Goal: Obtain resource: Download file/media

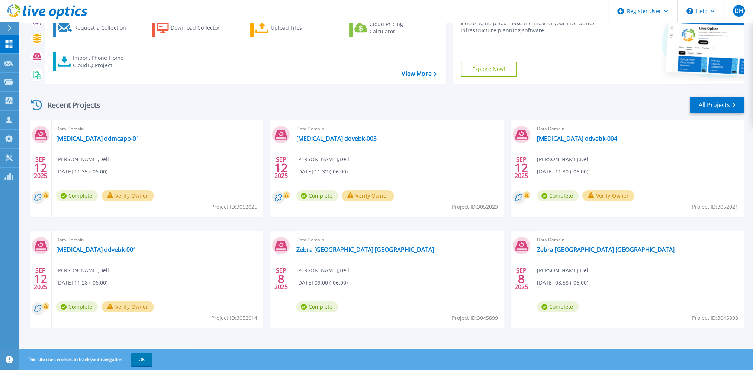
scroll to position [73, 0]
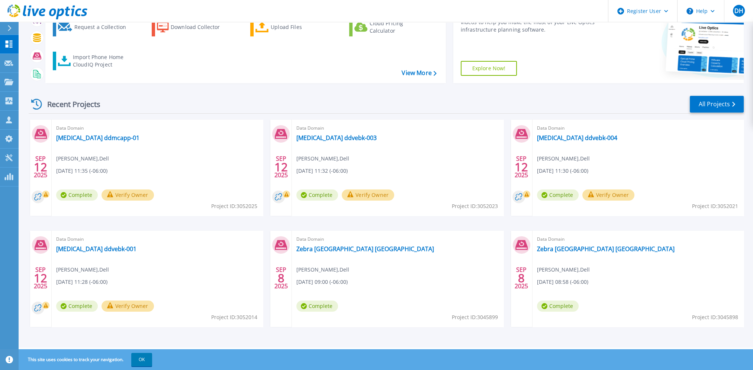
click at [132, 304] on button "Verify Owner" at bounding box center [128, 306] width 52 height 11
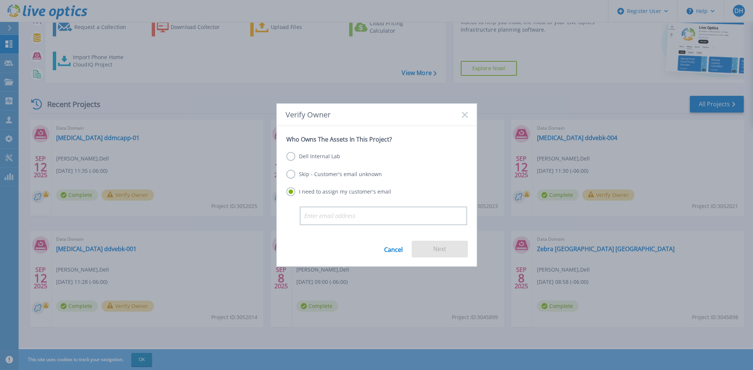
click at [290, 155] on label "Dell Internal Lab" at bounding box center [313, 156] width 54 height 9
click at [0, 0] on input "Dell Internal Lab" at bounding box center [0, 0] width 0 height 0
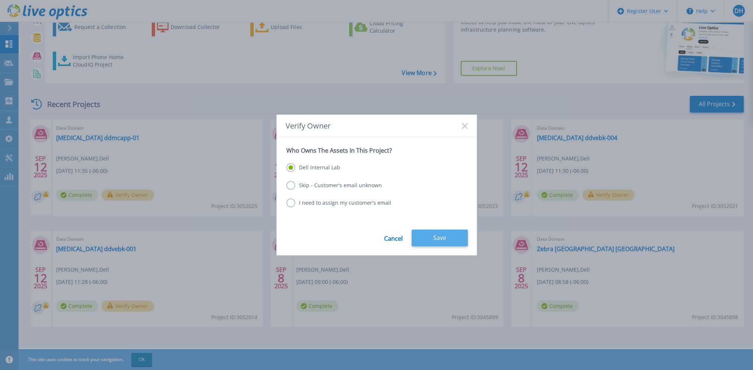
click at [443, 237] on button "Save" at bounding box center [440, 238] width 56 height 17
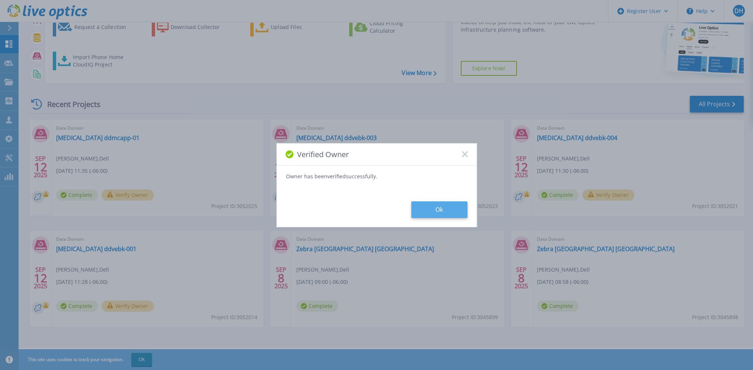
click at [438, 208] on button "Ok" at bounding box center [439, 210] width 56 height 17
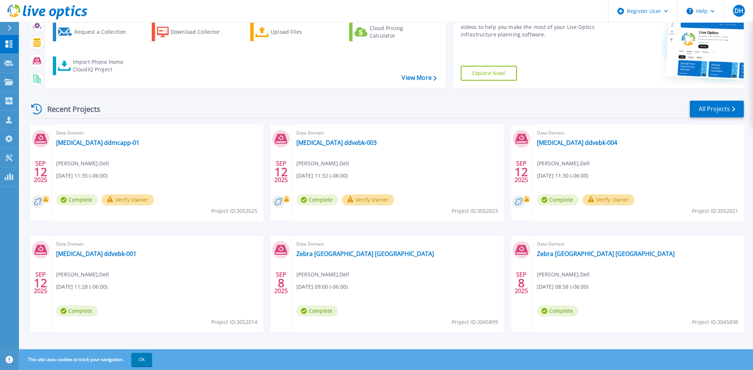
scroll to position [73, 0]
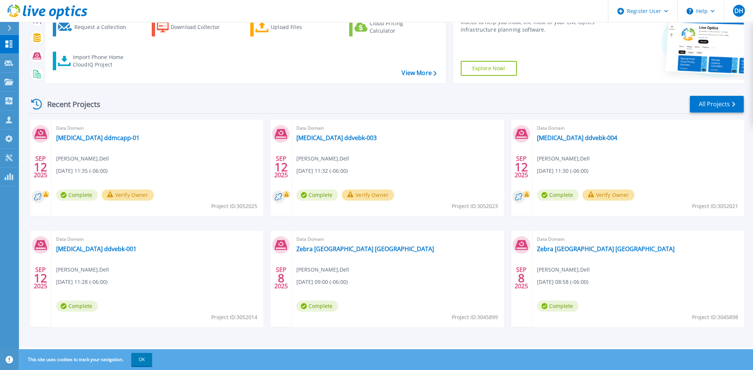
click at [609, 195] on button "Verify Owner" at bounding box center [609, 195] width 52 height 11
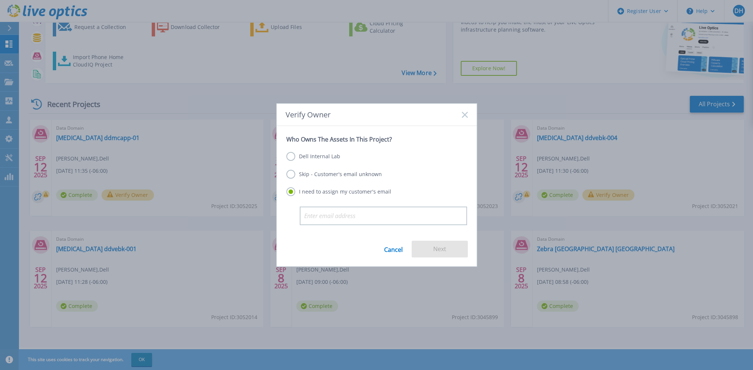
click at [312, 159] on label "Dell Internal Lab" at bounding box center [313, 156] width 54 height 9
click at [0, 0] on input "Dell Internal Lab" at bounding box center [0, 0] width 0 height 0
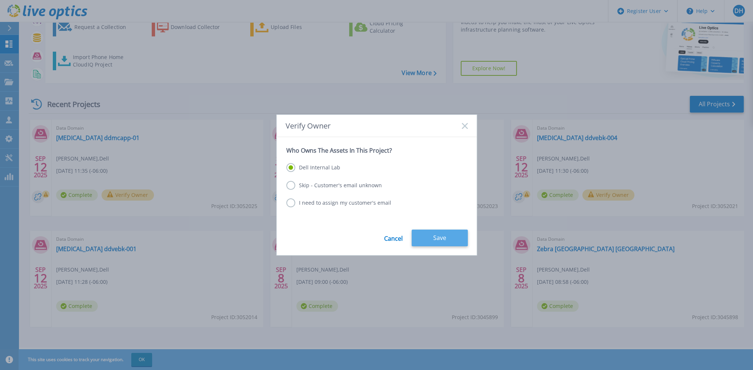
click at [448, 240] on button "Save" at bounding box center [440, 238] width 56 height 17
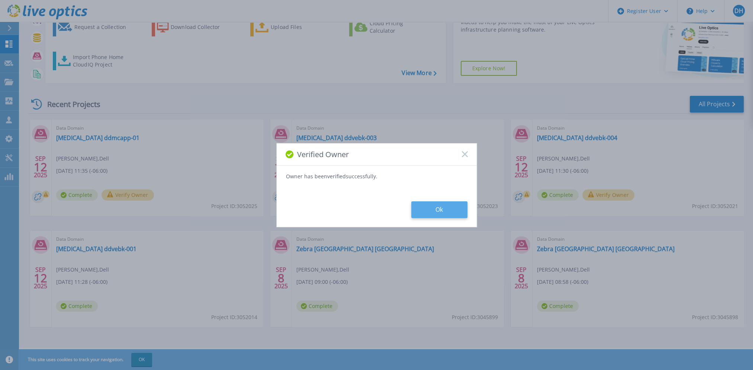
click at [445, 214] on button "Ok" at bounding box center [439, 210] width 56 height 17
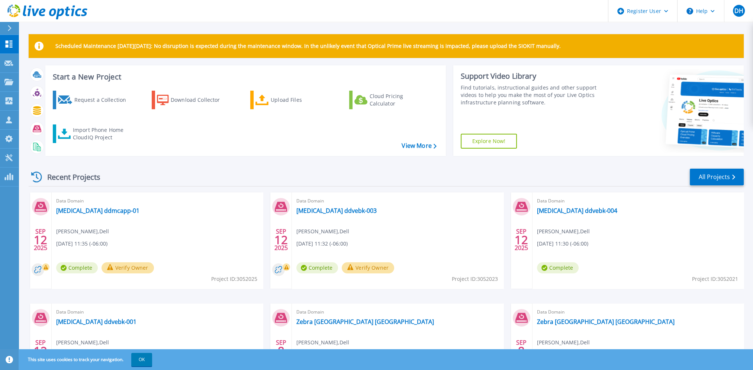
click at [364, 268] on button "Verify Owner" at bounding box center [368, 268] width 52 height 11
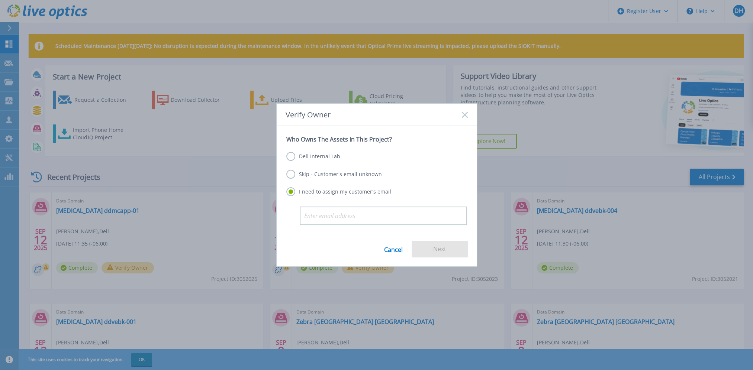
click at [309, 153] on label "Dell Internal Lab" at bounding box center [313, 156] width 54 height 9
click at [0, 0] on input "Dell Internal Lab" at bounding box center [0, 0] width 0 height 0
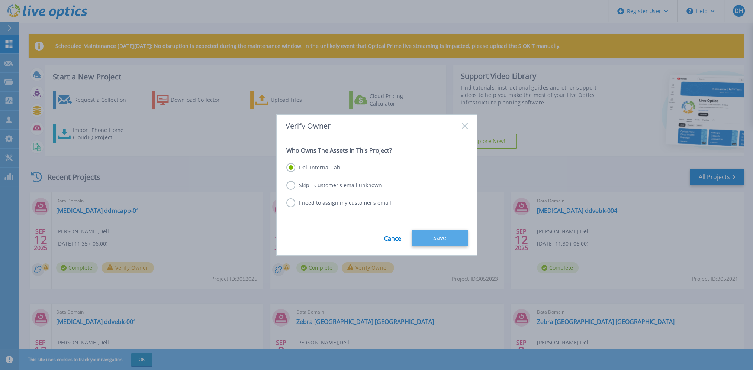
click at [429, 235] on button "Save" at bounding box center [440, 238] width 56 height 17
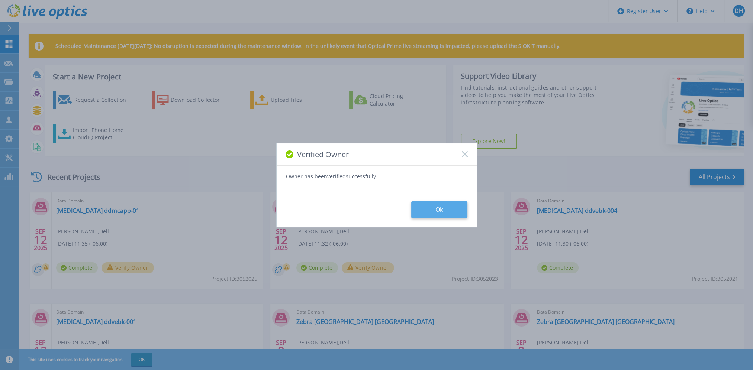
click at [433, 216] on button "Ok" at bounding box center [439, 210] width 56 height 17
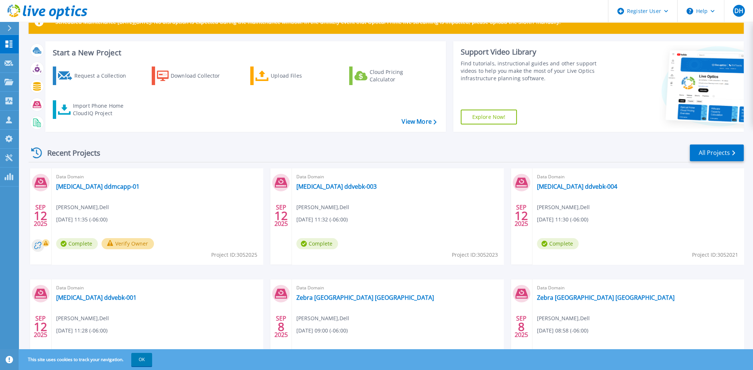
scroll to position [37, 0]
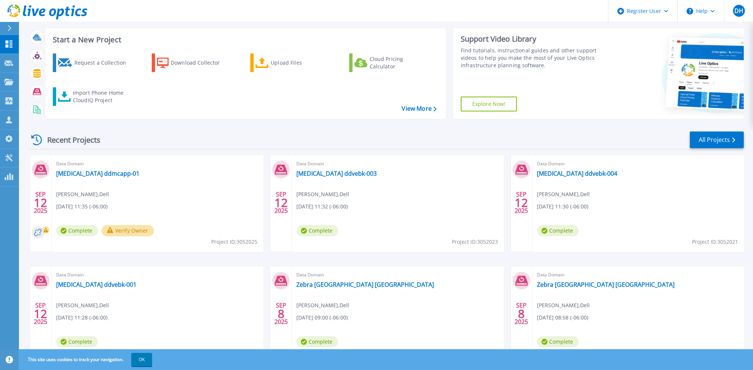
click at [114, 229] on button "Verify Owner" at bounding box center [128, 230] width 52 height 11
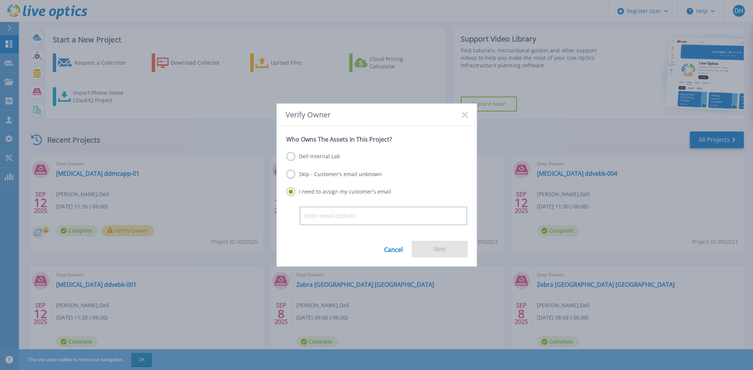
click at [305, 159] on label "Dell Internal Lab" at bounding box center [313, 156] width 54 height 9
click at [0, 0] on input "Dell Internal Lab" at bounding box center [0, 0] width 0 height 0
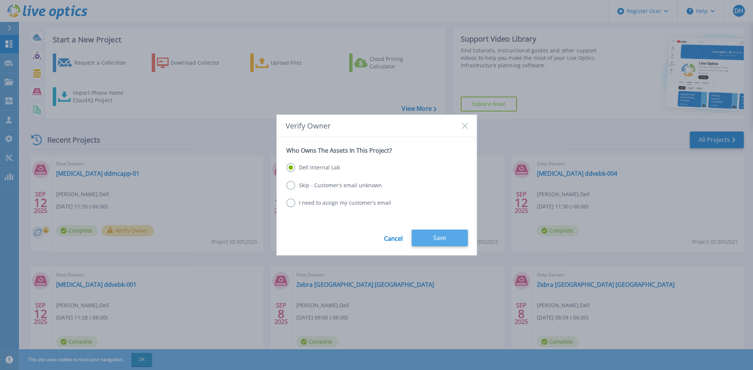
click at [436, 237] on button "Save" at bounding box center [440, 238] width 56 height 17
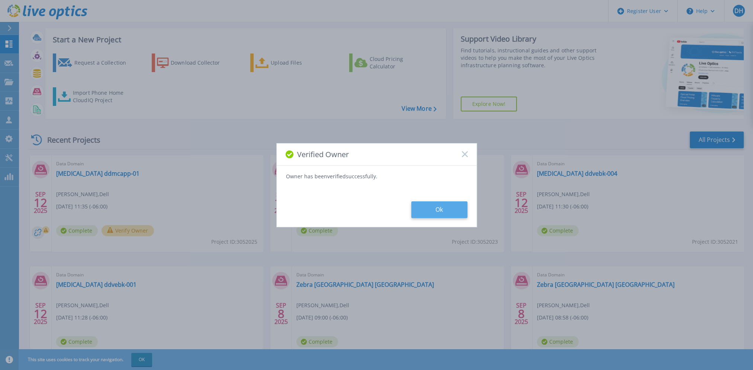
click at [439, 215] on button "Ok" at bounding box center [439, 210] width 56 height 17
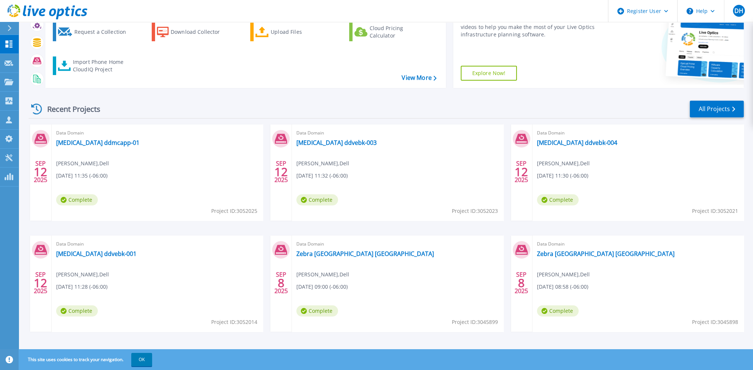
scroll to position [73, 0]
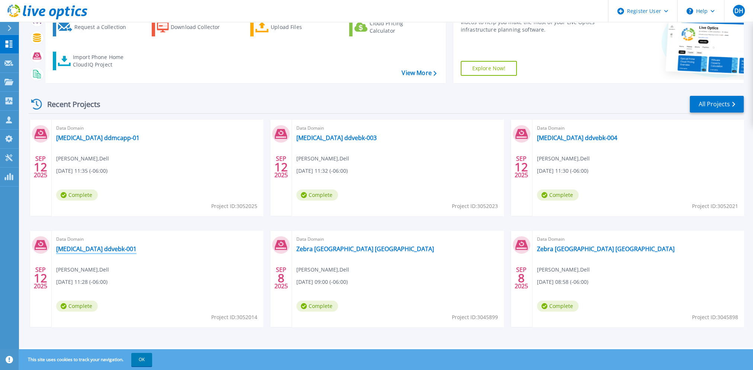
click at [94, 248] on link "Exelon ddvebk-001" at bounding box center [96, 249] width 80 height 7
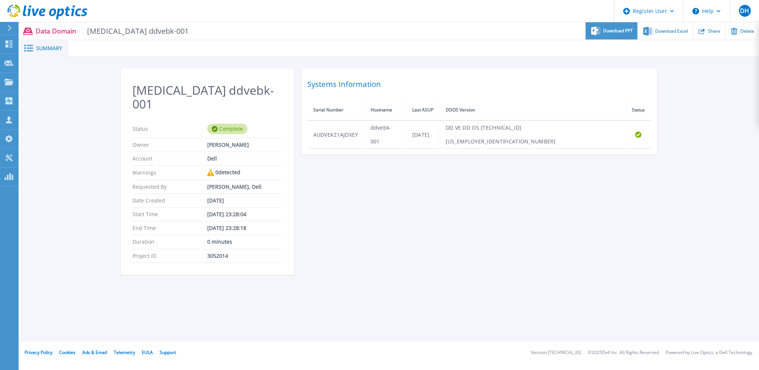
click at [610, 33] on span "Download PPT" at bounding box center [618, 31] width 30 height 4
click at [732, 118] on div "Exelon ddvebk-001 Status Complete Owner Daniel Haffey Account Dell Warnings 0 d…" at bounding box center [389, 176] width 739 height 238
click at [671, 32] on span "Download Excel" at bounding box center [671, 31] width 33 height 4
click at [442, 207] on div "Exelon ddvebk-001 Status Complete Owner Daniel Haffey Account Dell Warnings 0 d…" at bounding box center [390, 176] width 538 height 215
click at [24, 43] on p "Dashboard" at bounding box center [33, 44] width 28 height 19
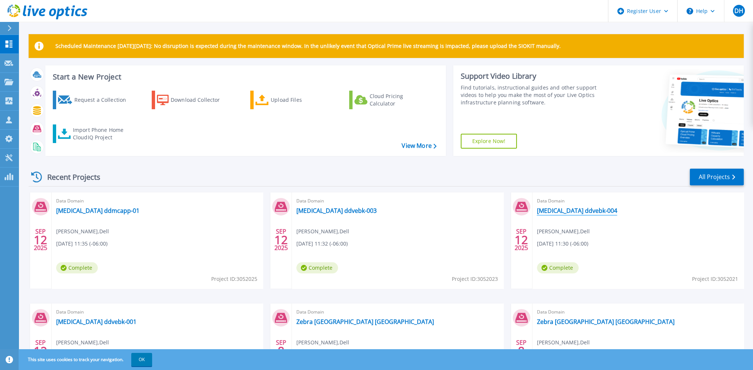
click at [582, 209] on link "[MEDICAL_DATA] ddvebk-004" at bounding box center [577, 210] width 80 height 7
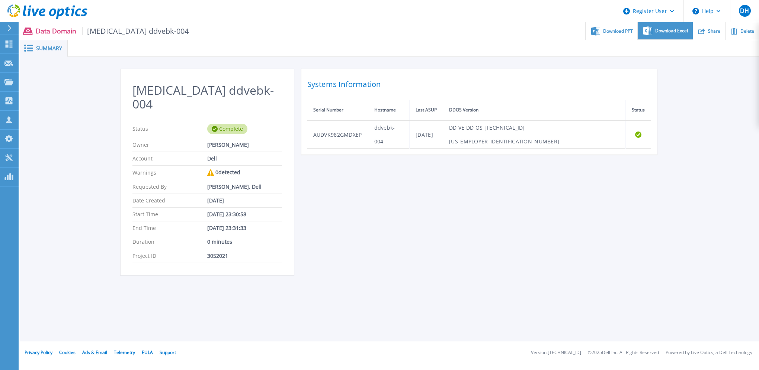
click at [664, 33] on span "Download Excel" at bounding box center [671, 31] width 33 height 4
click at [735, 52] on div at bounding box center [413, 48] width 691 height 17
click at [677, 33] on span "Download Excel" at bounding box center [671, 31] width 33 height 4
click at [407, 189] on div "Exelon ddvebk-004 Status Complete Owner Daniel Haffey Account Dell Warnings 0 d…" at bounding box center [390, 176] width 538 height 215
click at [26, 44] on p "Dashboard" at bounding box center [33, 44] width 28 height 19
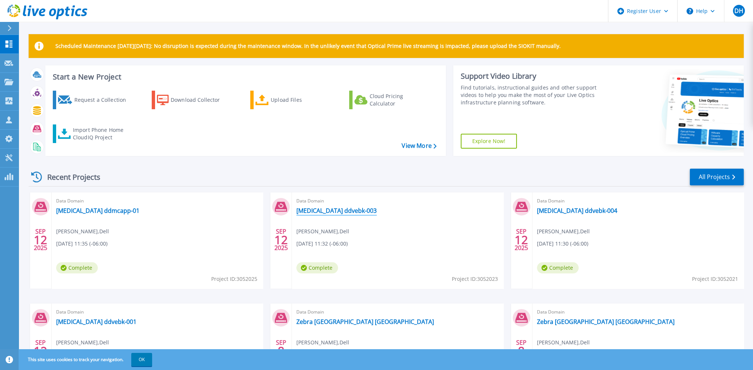
click at [341, 211] on link "[MEDICAL_DATA] ddvebk-003" at bounding box center [336, 210] width 80 height 7
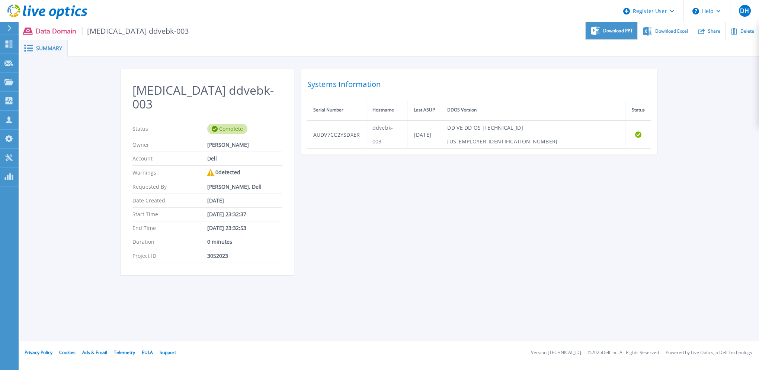
click at [620, 34] on div "Download PPT" at bounding box center [611, 30] width 52 height 17
click at [739, 97] on div "Exelon ddvebk-003 Status Complete Owner Daniel Haffey Account Dell Warnings 0 d…" at bounding box center [389, 176] width 739 height 238
click at [668, 31] on span "Download Excel" at bounding box center [671, 31] width 33 height 4
click at [404, 209] on div "Exelon ddvebk-003 Status Complete Owner Daniel Haffey Account Dell Warnings 0 d…" at bounding box center [390, 176] width 538 height 215
click at [36, 44] on p "Dashboard" at bounding box center [33, 44] width 28 height 19
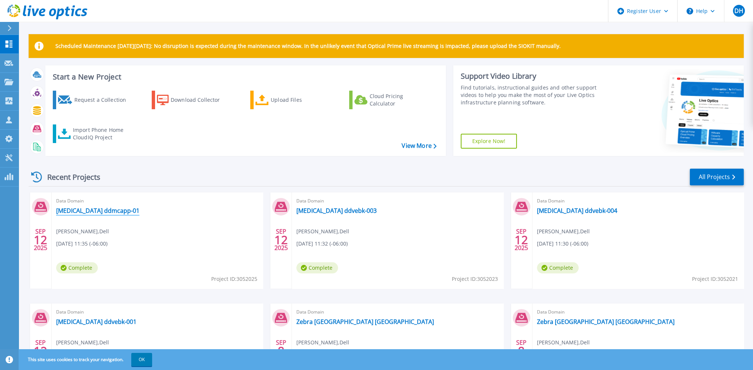
click at [92, 213] on link "[MEDICAL_DATA] ddmcapp-01" at bounding box center [97, 210] width 83 height 7
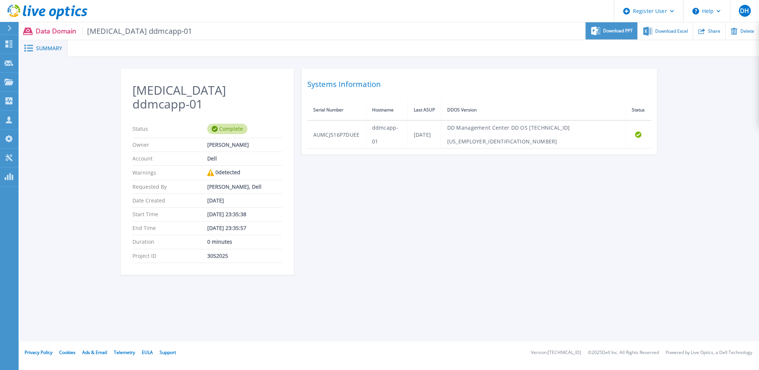
click at [623, 31] on span "Download PPT" at bounding box center [618, 31] width 30 height 4
click at [741, 92] on div "Exelon ddmcapp-01 Status Complete Owner Daniel Haffey Account Dell Warnings 0 d…" at bounding box center [389, 176] width 739 height 238
click at [670, 32] on span "Download Excel" at bounding box center [671, 31] width 33 height 4
click at [459, 211] on div "Exelon ddmcapp-01 Status Complete Owner Daniel Haffey Account Dell Warnings 0 d…" at bounding box center [390, 176] width 538 height 215
click at [27, 43] on p "Dashboard" at bounding box center [33, 44] width 28 height 19
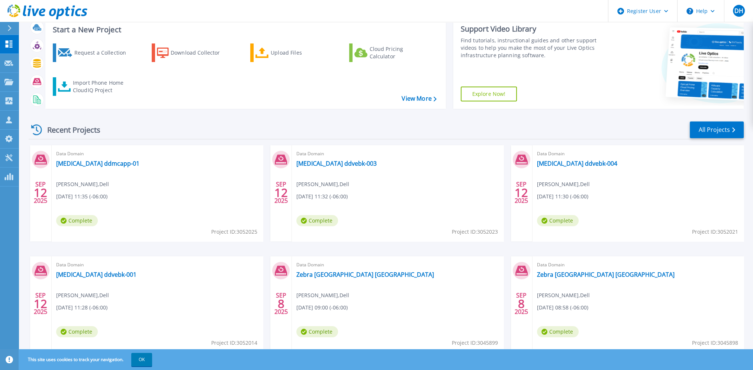
scroll to position [36, 0]
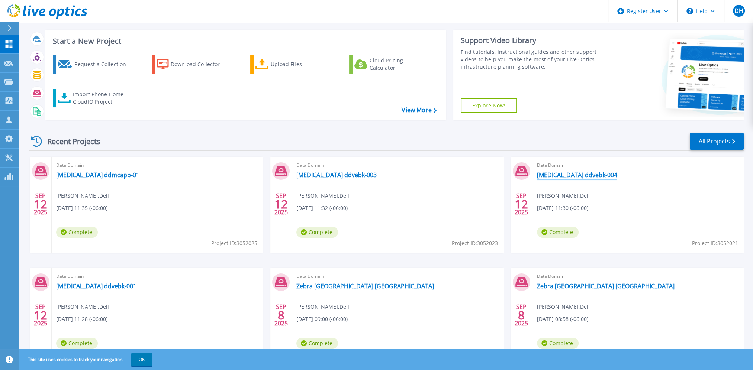
click at [566, 174] on link "Exelon ddvebk-004" at bounding box center [577, 174] width 80 height 7
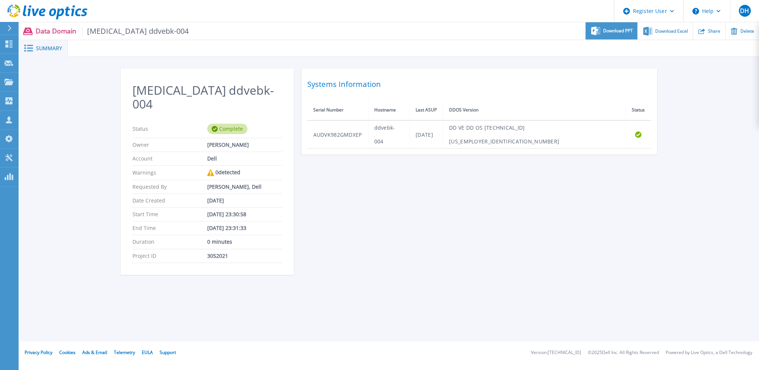
click at [618, 33] on span "Download PPT" at bounding box center [618, 31] width 30 height 4
click at [11, 44] on icon at bounding box center [8, 44] width 9 height 7
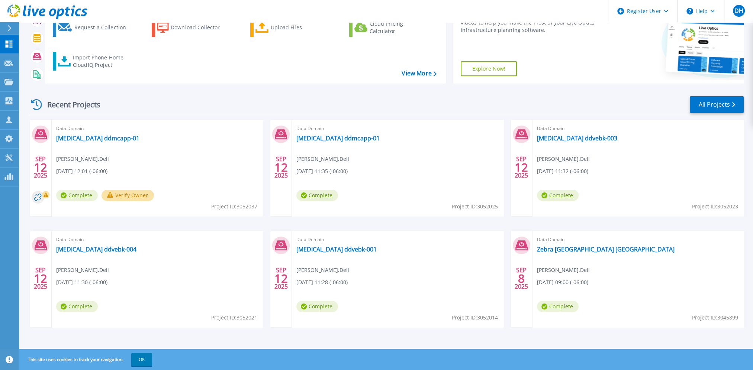
scroll to position [73, 0]
click at [129, 197] on button "Verify Owner" at bounding box center [128, 195] width 52 height 11
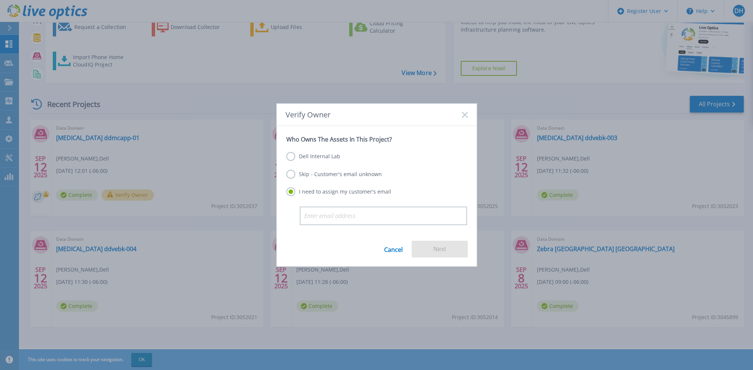
click at [310, 159] on label "Dell Internal Lab" at bounding box center [313, 156] width 54 height 9
click at [0, 0] on input "Dell Internal Lab" at bounding box center [0, 0] width 0 height 0
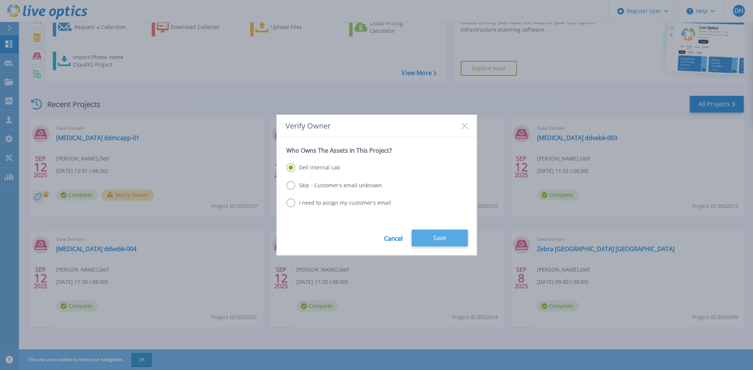
click at [440, 237] on button "Save" at bounding box center [440, 238] width 56 height 17
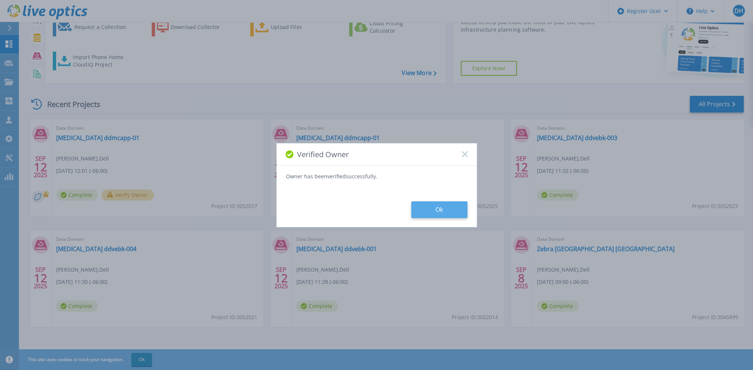
click at [424, 210] on button "Ok" at bounding box center [439, 210] width 56 height 17
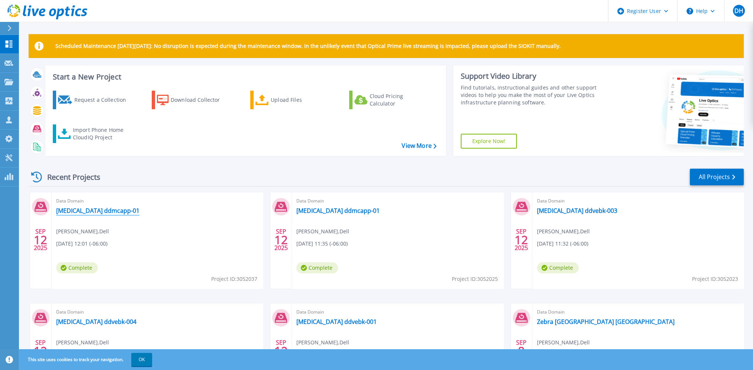
click at [90, 212] on link "[MEDICAL_DATA] ddmcapp-01" at bounding box center [97, 210] width 83 height 7
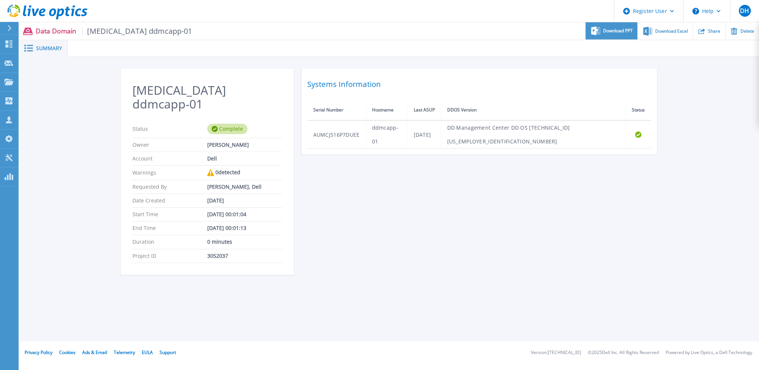
click at [619, 31] on span "Download PPT" at bounding box center [618, 31] width 30 height 4
